Goal: Task Accomplishment & Management: Use online tool/utility

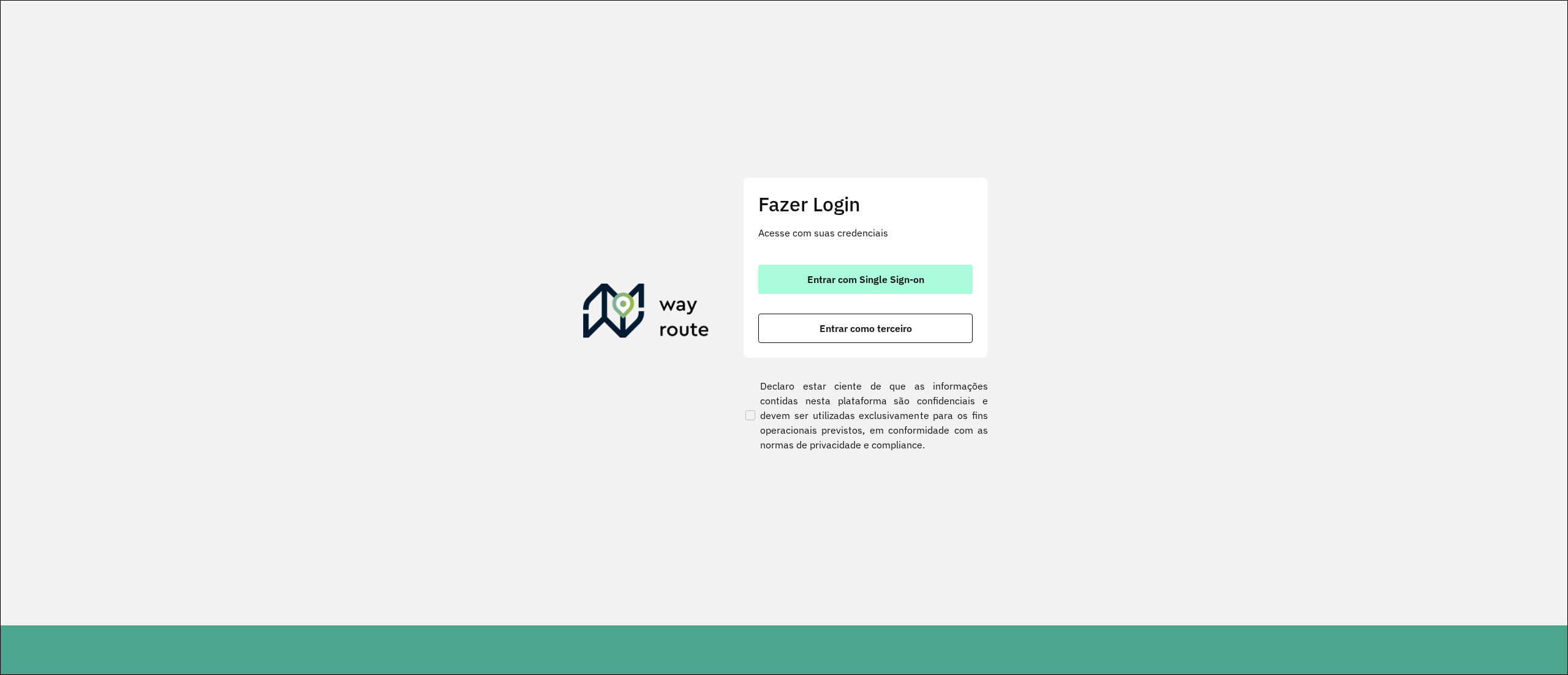
click at [951, 283] on button "Entrar com Single Sign-on" at bounding box center [865, 280] width 214 height 30
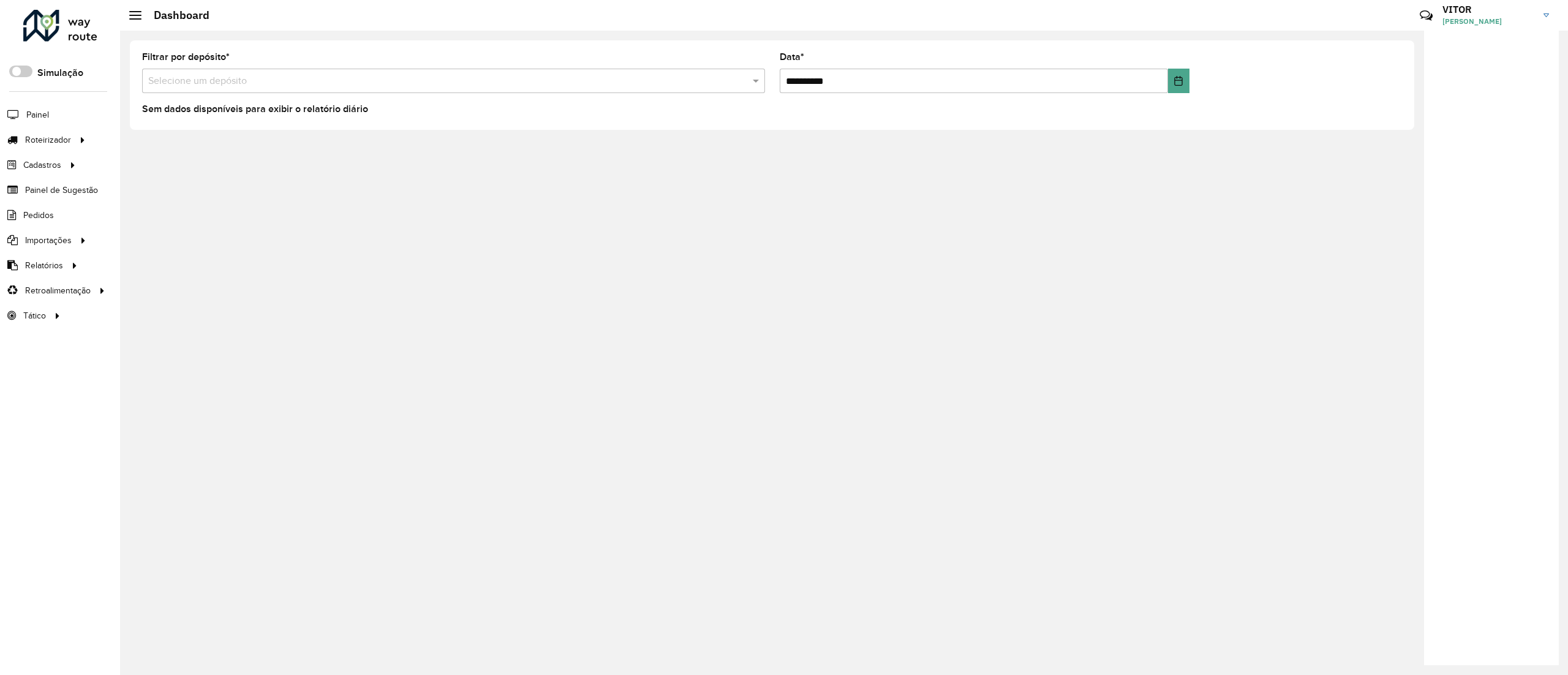
click at [95, 12] on div at bounding box center [60, 26] width 74 height 32
